Goal: Task Accomplishment & Management: Use online tool/utility

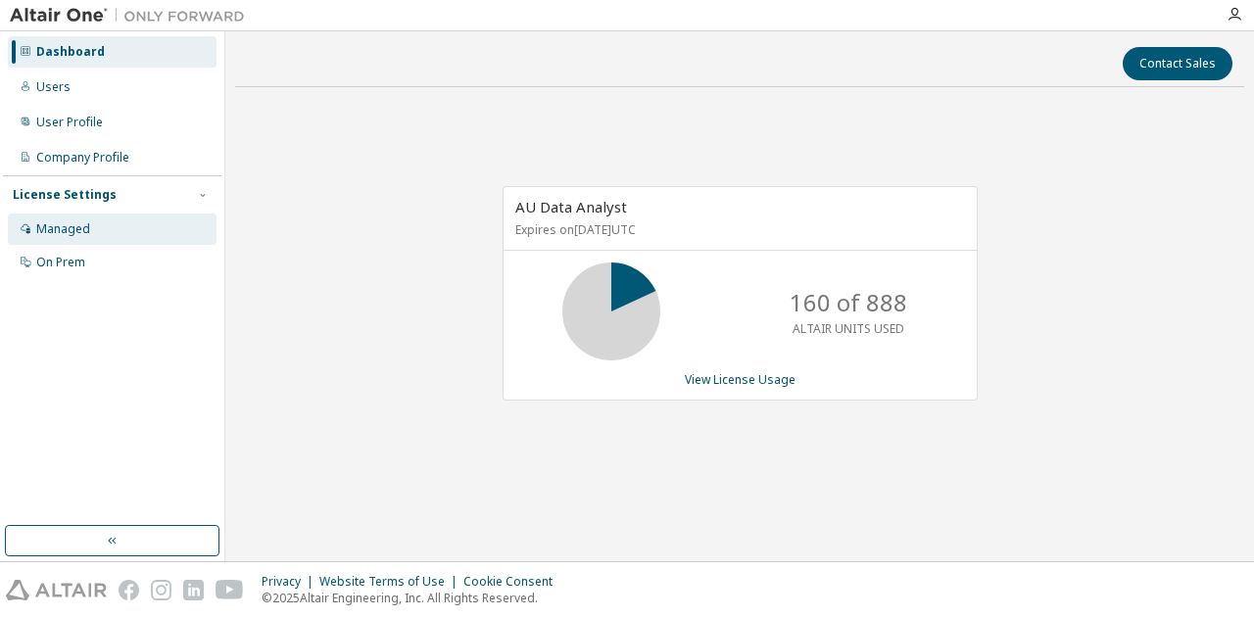
click at [66, 228] on div "Managed" at bounding box center [63, 229] width 54 height 16
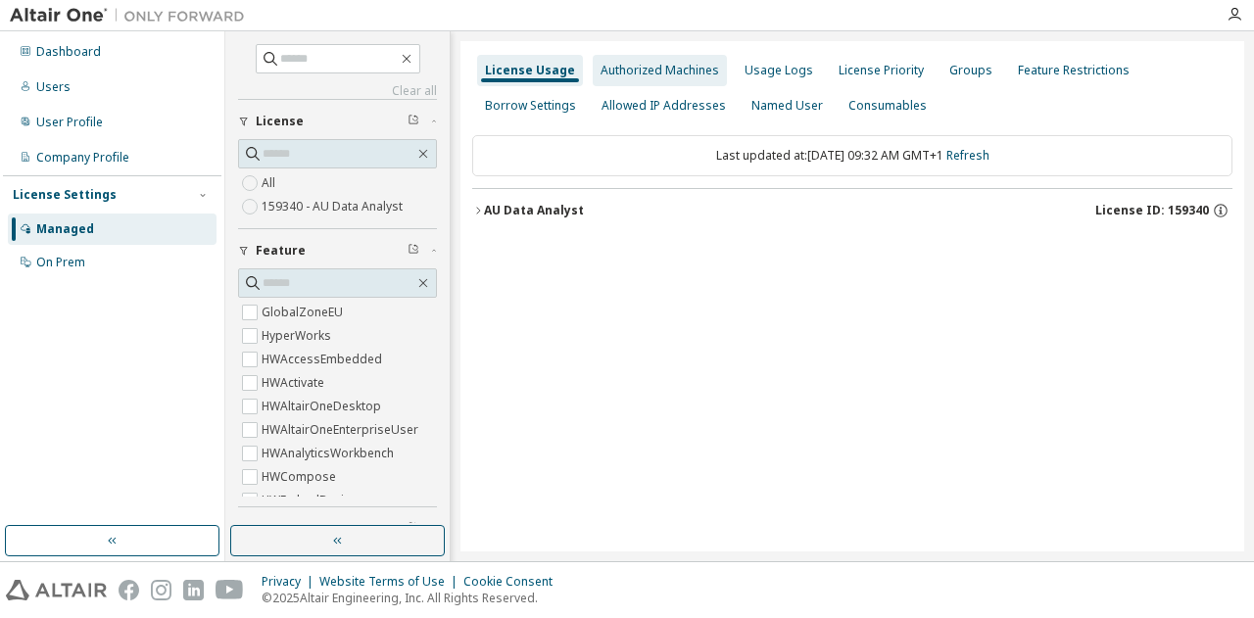
click at [673, 64] on div "Authorized Machines" at bounding box center [660, 71] width 119 height 16
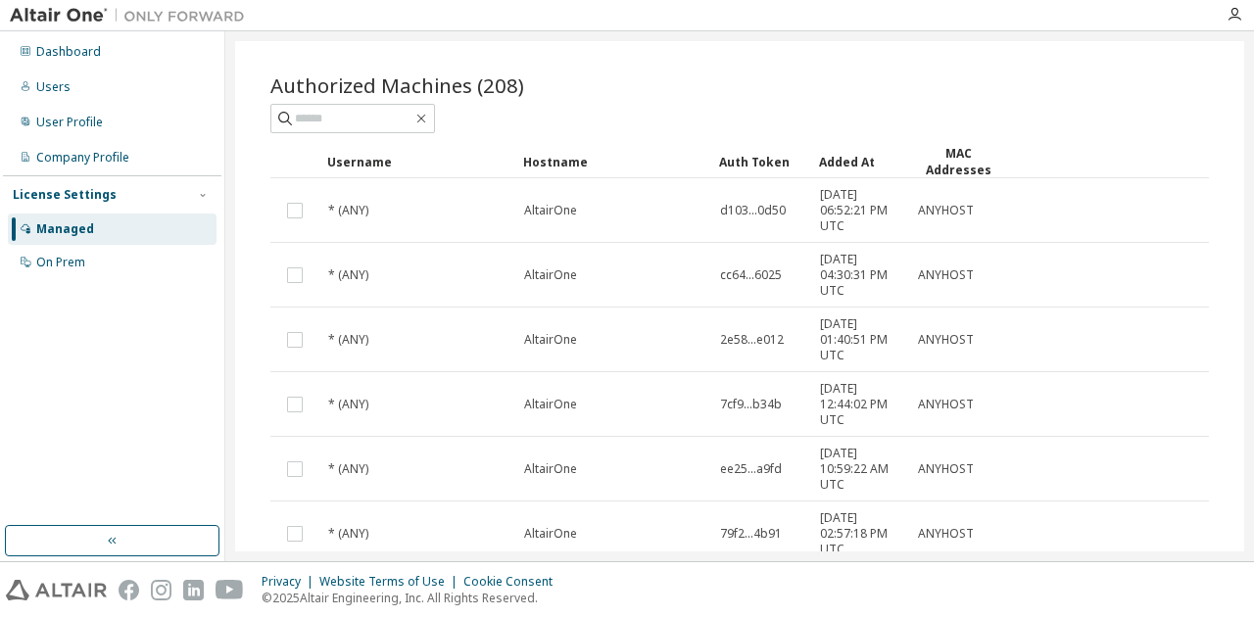
scroll to position [73, 0]
click at [91, 134] on div "User Profile" at bounding box center [112, 122] width 209 height 31
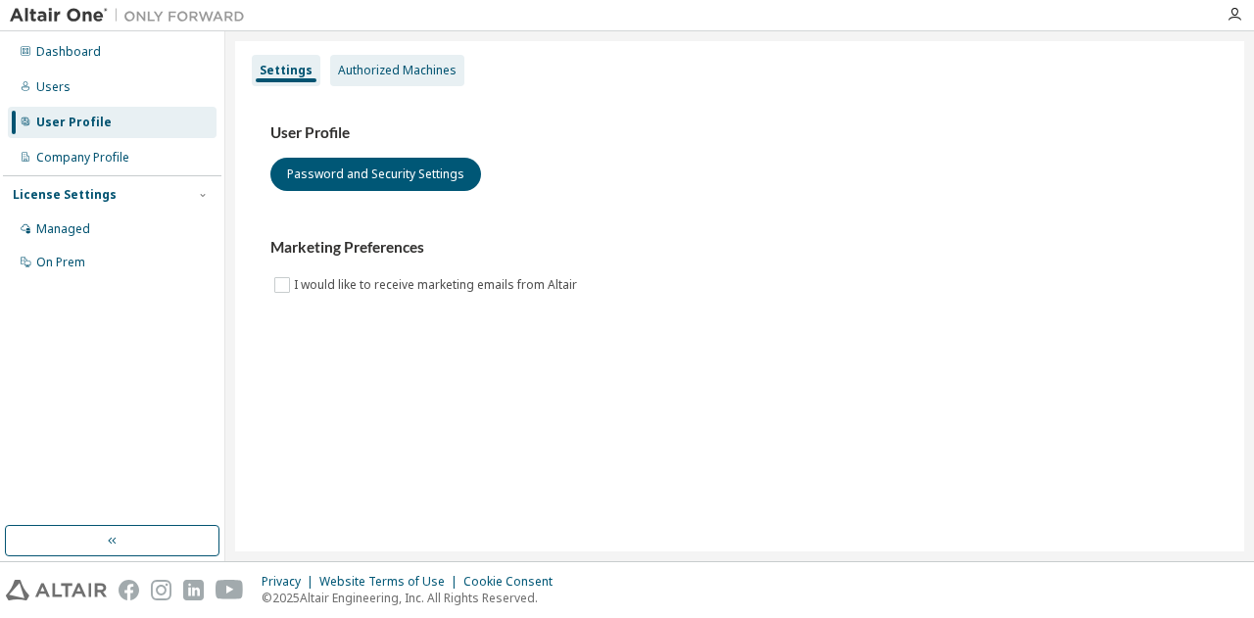
click at [433, 65] on div "Authorized Machines" at bounding box center [397, 71] width 119 height 16
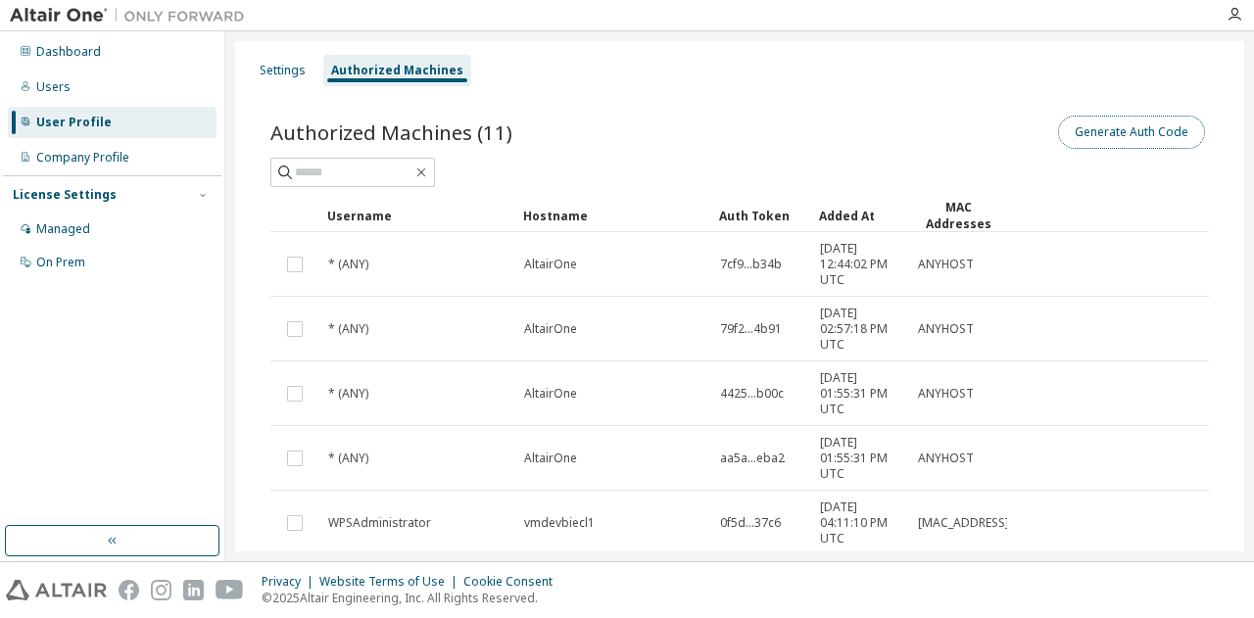
click at [1091, 134] on button "Generate Auth Code" at bounding box center [1131, 132] width 147 height 33
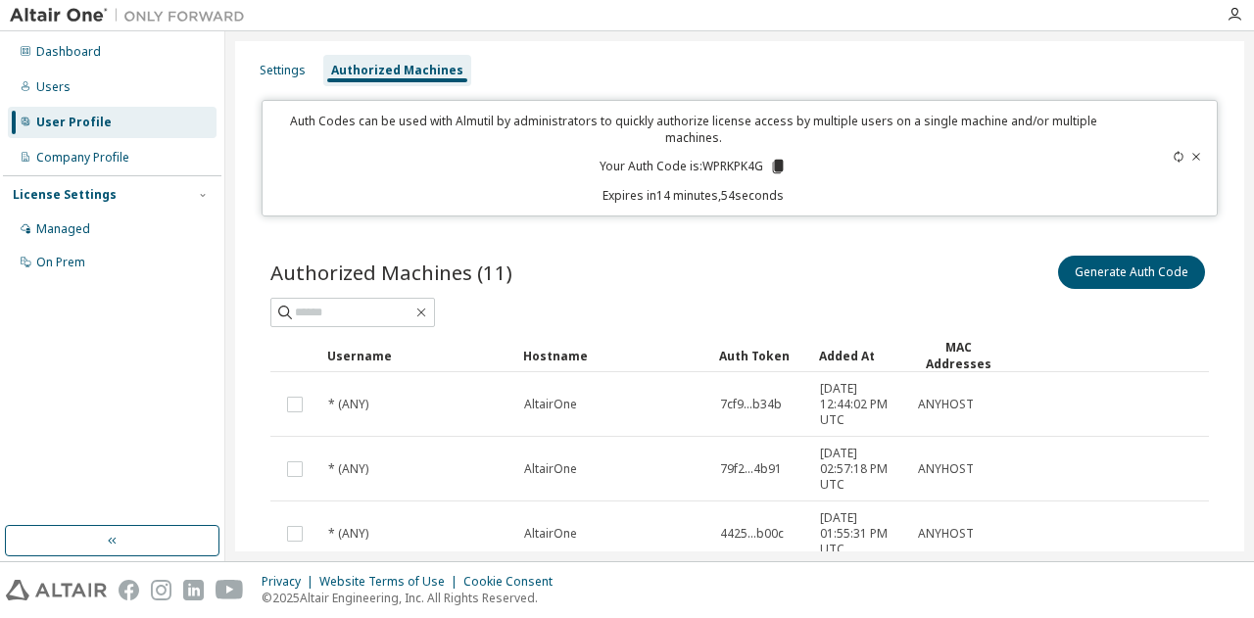
click at [716, 162] on p "Your Auth Code is: WPRKPK4G" at bounding box center [693, 167] width 187 height 18
copy p "WPRKPK4G"
click at [781, 283] on div "Generate Auth Code" at bounding box center [974, 272] width 469 height 41
click at [74, 267] on div "On Prem" at bounding box center [60, 263] width 49 height 16
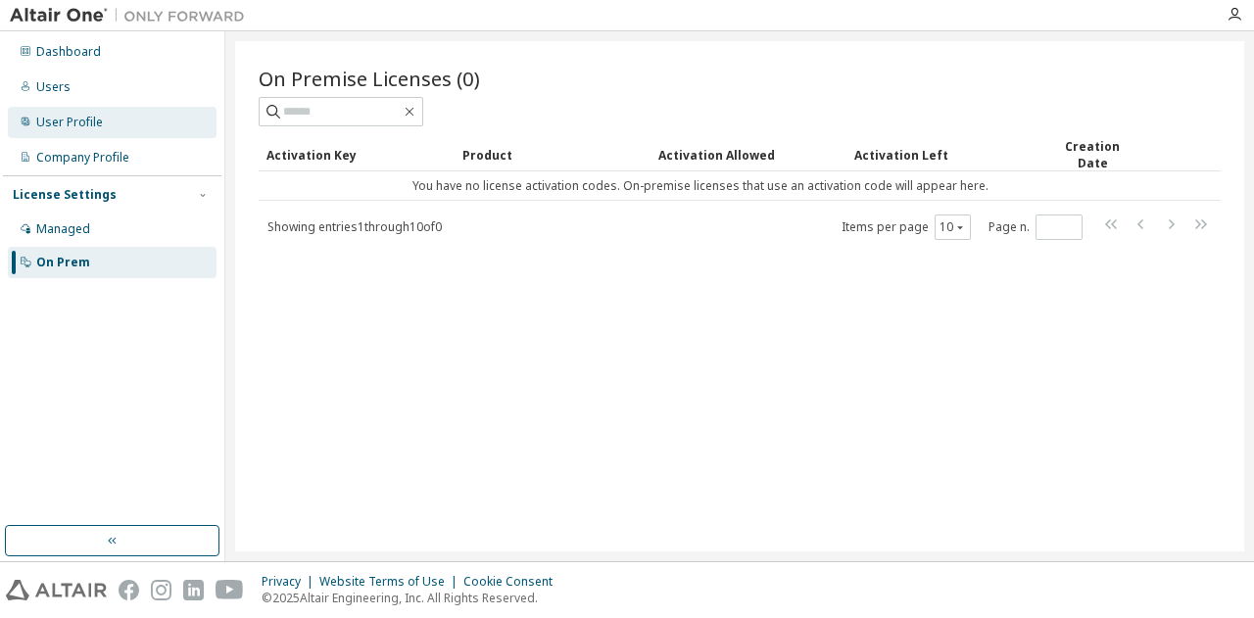
click at [84, 134] on div "User Profile" at bounding box center [112, 122] width 209 height 31
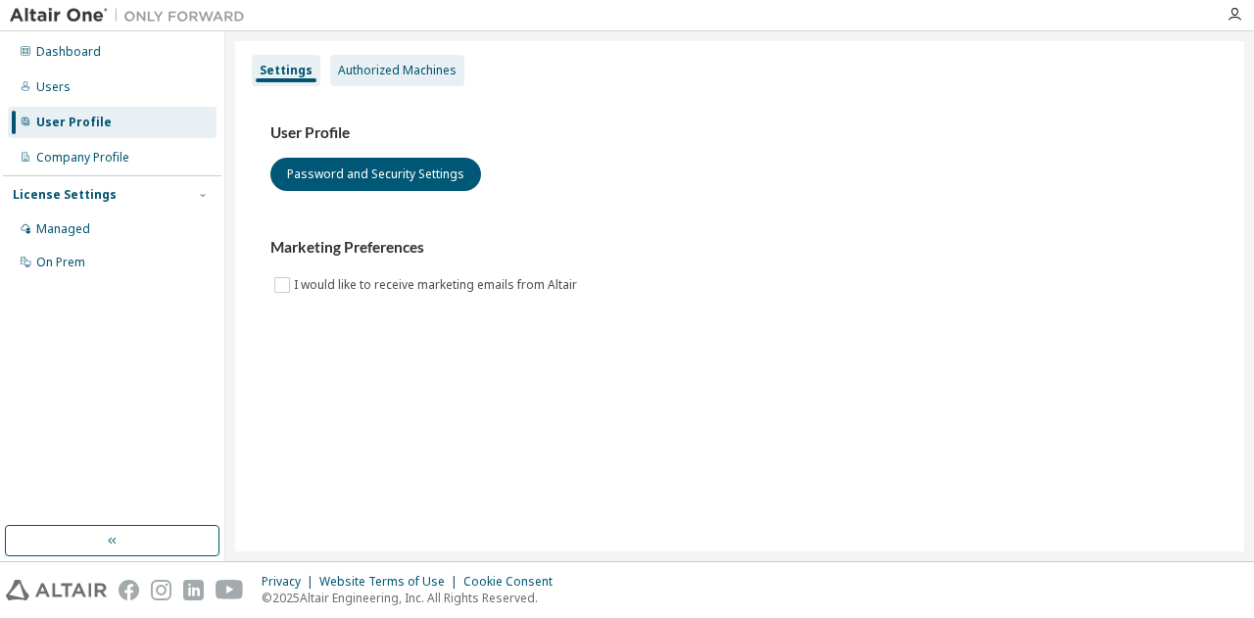
click at [412, 70] on div "Authorized Machines" at bounding box center [397, 71] width 119 height 16
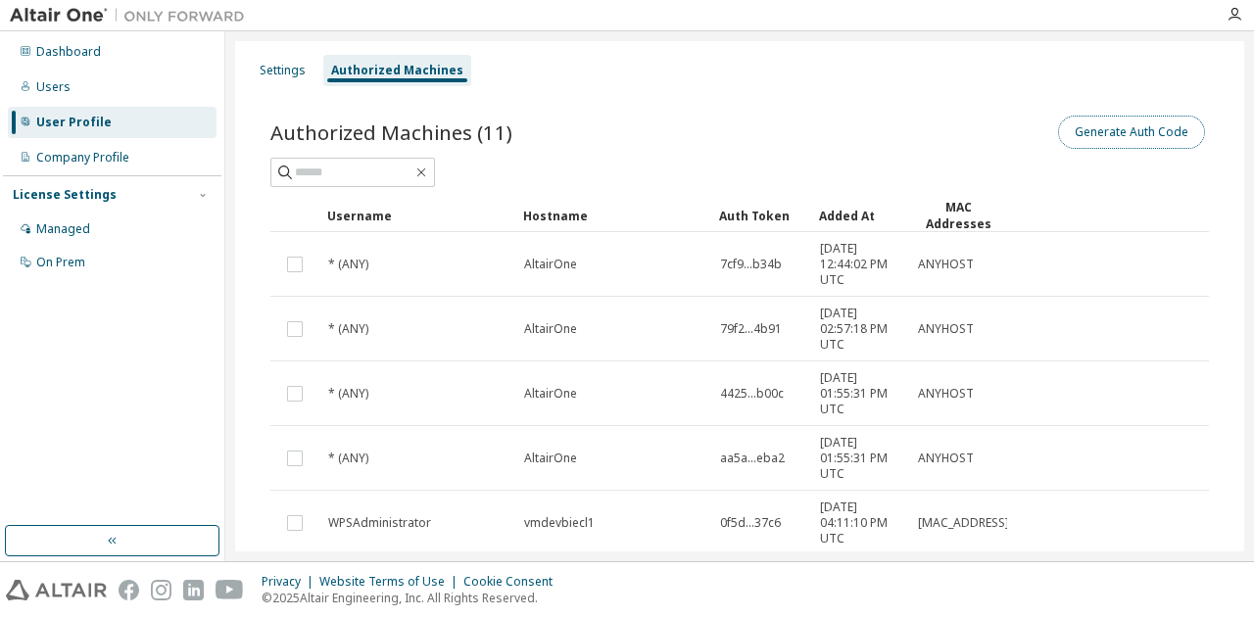
click at [1148, 133] on button "Generate Auth Code" at bounding box center [1131, 132] width 147 height 33
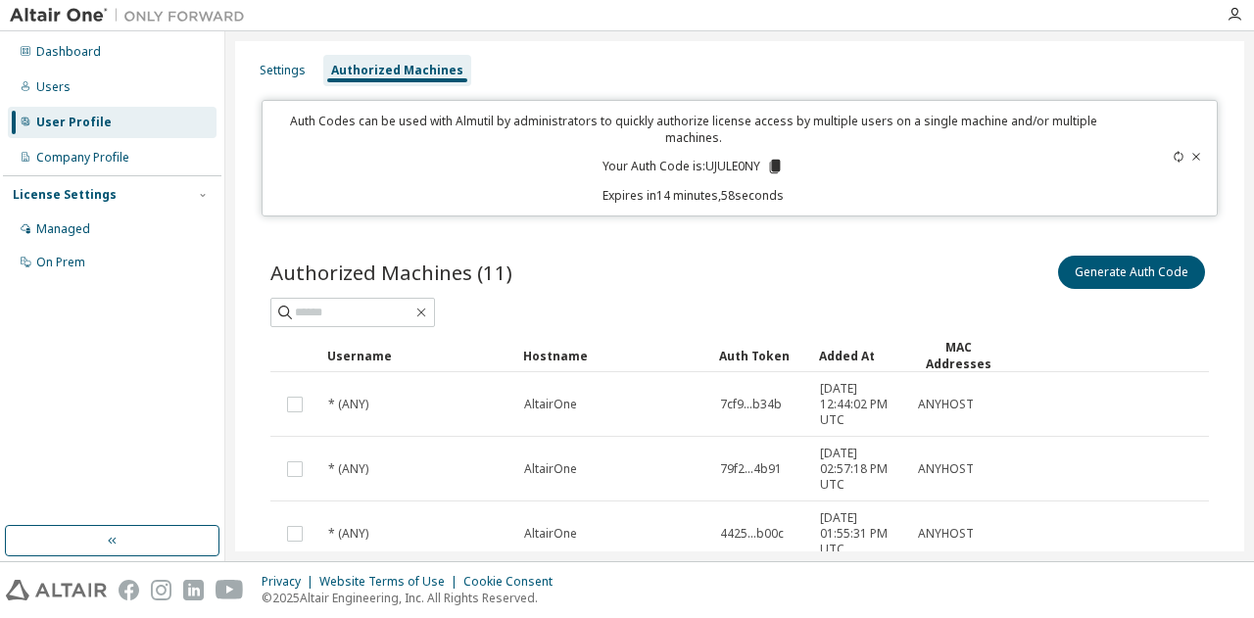
click at [715, 167] on p "Your Auth Code is: UJULE0NY" at bounding box center [693, 167] width 181 height 18
copy p "UJULE0NY"
click at [629, 305] on div at bounding box center [739, 312] width 939 height 29
